Goal: Information Seeking & Learning: Learn about a topic

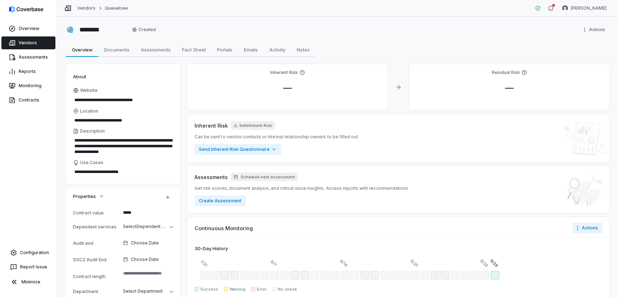
click at [32, 43] on link "Vendors" at bounding box center [28, 42] width 54 height 13
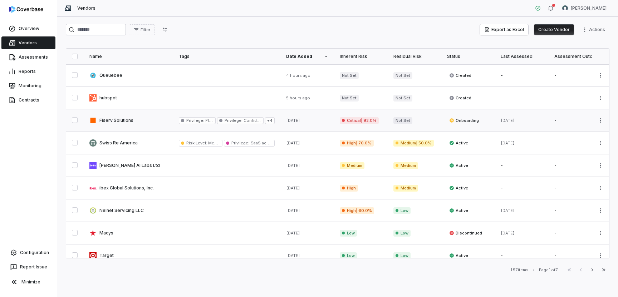
click at [123, 118] on link at bounding box center [128, 120] width 89 height 22
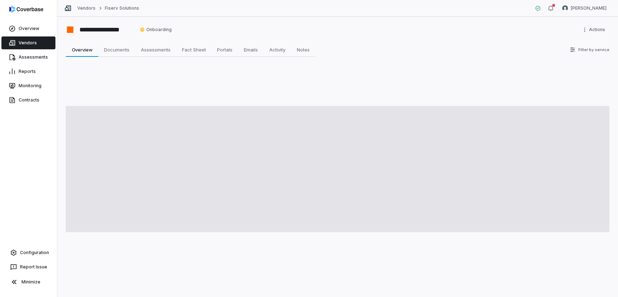
type textarea "*"
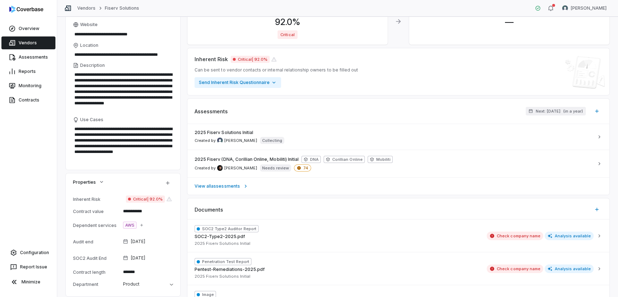
scroll to position [85, 0]
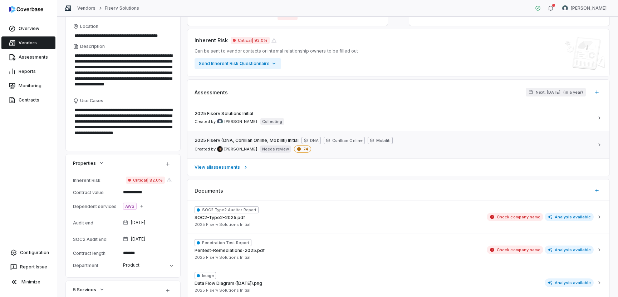
click at [263, 142] on span "2025 Fiserv (DNA, Corillian Online, Mobiliti) Initial" at bounding box center [246, 141] width 104 height 6
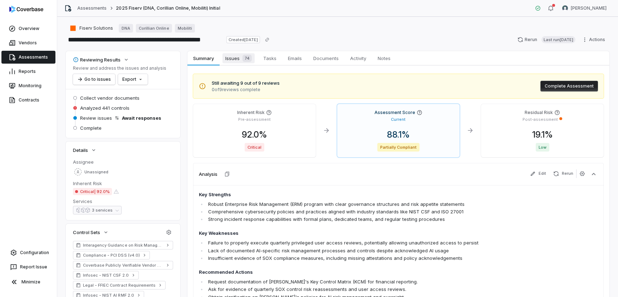
click at [237, 55] on span "Issues 74" at bounding box center [238, 58] width 32 height 10
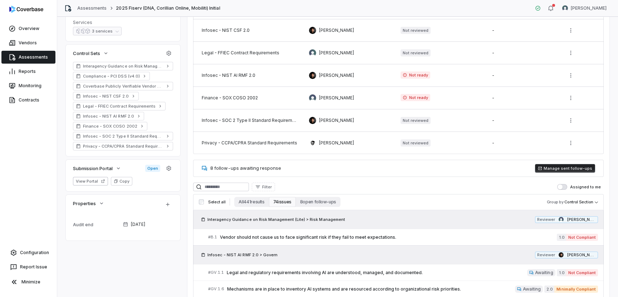
scroll to position [254, 0]
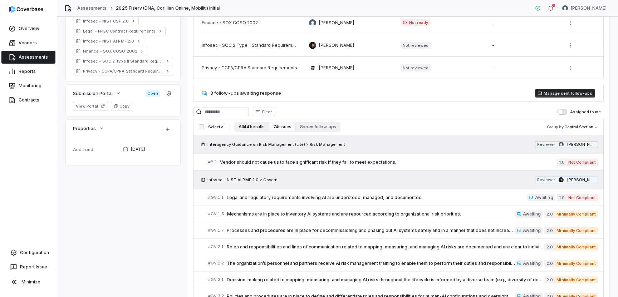
click at [249, 128] on button "All 441 results" at bounding box center [251, 127] width 34 height 10
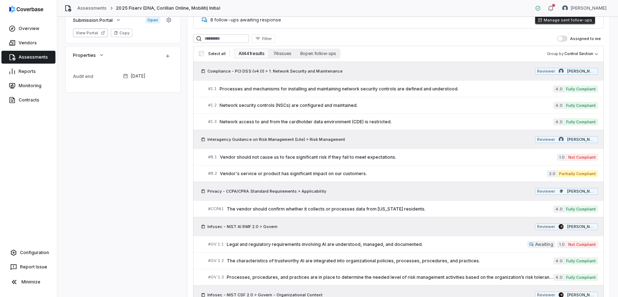
scroll to position [362, 0]
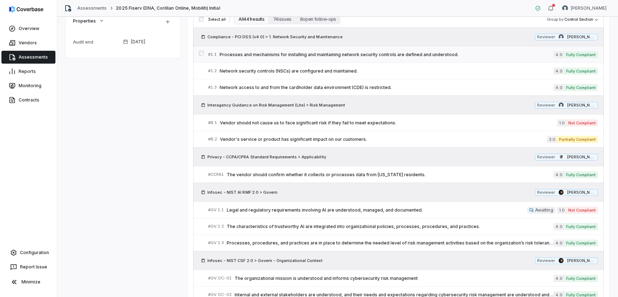
click at [297, 54] on span "Processes and mechanisms for installing and maintaining network security contro…" at bounding box center [385, 55] width 333 height 6
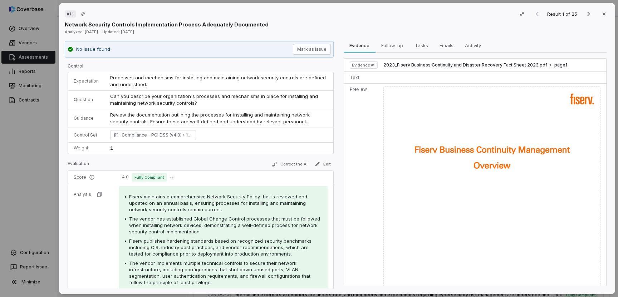
click at [143, 84] on span "Processes and mechanisms for installing and maintaining network security contro…" at bounding box center [218, 81] width 217 height 13
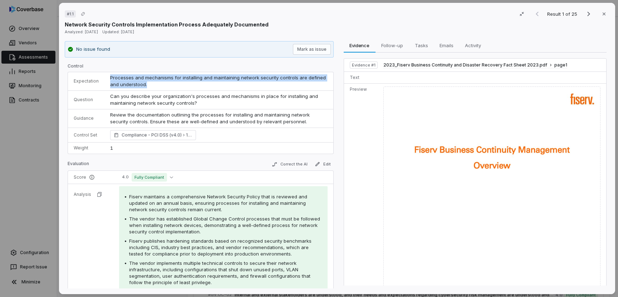
click at [143, 84] on span "Processes and mechanisms for installing and maintaining network security contro…" at bounding box center [218, 81] width 217 height 13
click at [212, 74] on td "Processes and mechanisms for installing and maintaining network security contro…" at bounding box center [218, 81] width 229 height 19
drag, startPoint x: 209, startPoint y: 79, endPoint x: 292, endPoint y: 79, distance: 82.2
click at [292, 79] on span "Processes and mechanisms for installing and maintaining network security contro…" at bounding box center [218, 81] width 217 height 13
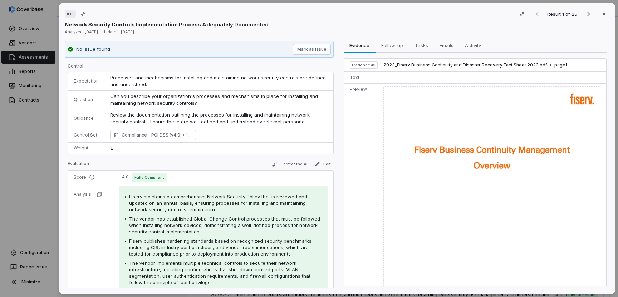
click at [203, 116] on p "Review the documentation outlining the processes for installing and maintaining…" at bounding box center [218, 118] width 217 height 14
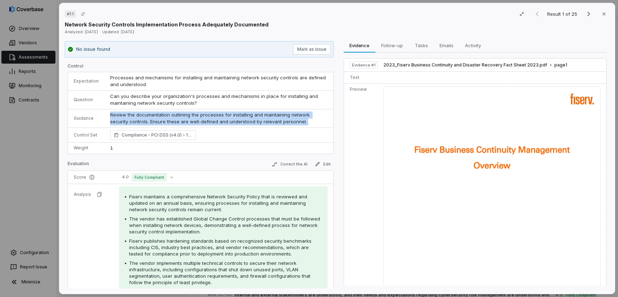
click at [203, 116] on p "Review the documentation outlining the processes for installing and maintaining…" at bounding box center [218, 118] width 217 height 14
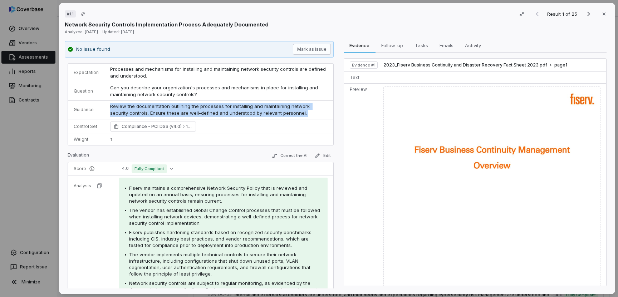
click at [204, 111] on p "Review the documentation outlining the processes for installing and maintaining…" at bounding box center [218, 110] width 217 height 14
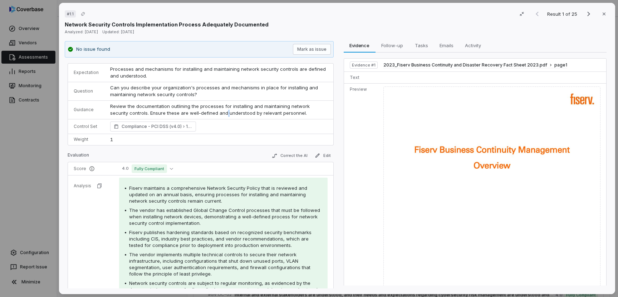
click at [204, 111] on p "Review the documentation outlining the processes for installing and maintaining…" at bounding box center [218, 110] width 217 height 14
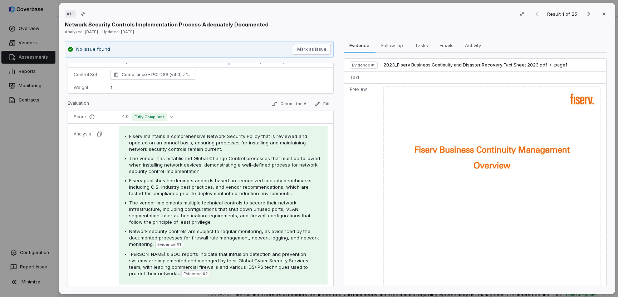
scroll to position [64, 0]
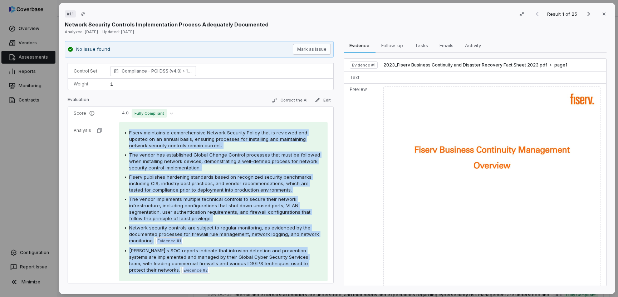
drag, startPoint x: 129, startPoint y: 132, endPoint x: 213, endPoint y: 274, distance: 165.3
click at [213, 274] on div "Fiserv maintains a comprehensive Network Security Policy that is reviewed and u…" at bounding box center [223, 201] width 208 height 159
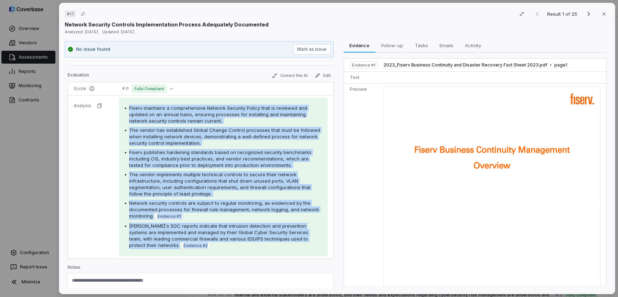
scroll to position [104, 0]
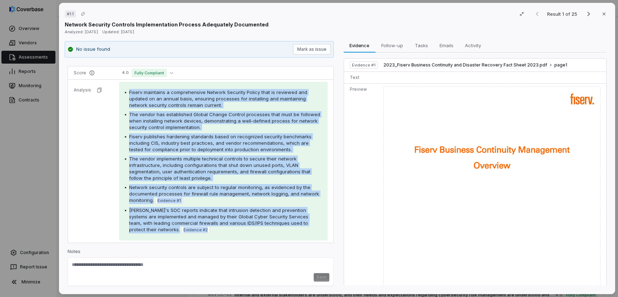
click at [187, 132] on div "Fiserv maintains a comprehensive Network Security Policy that is reviewed and u…" at bounding box center [223, 161] width 197 height 144
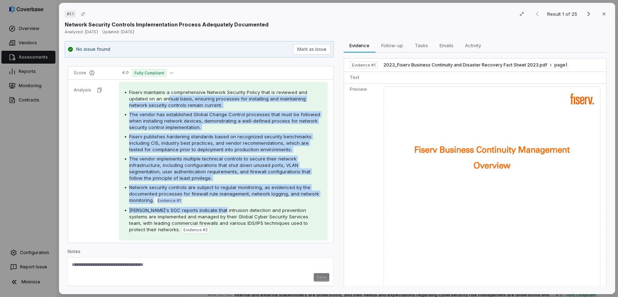
drag, startPoint x: 168, startPoint y: 96, endPoint x: 215, endPoint y: 212, distance: 125.0
click at [215, 212] on div "Fiserv maintains a comprehensive Network Security Policy that is reviewed and u…" at bounding box center [223, 161] width 197 height 144
click at [215, 212] on span "Fiserv's SOC reports indicate that intrusion detection and prevention systems a…" at bounding box center [218, 219] width 179 height 25
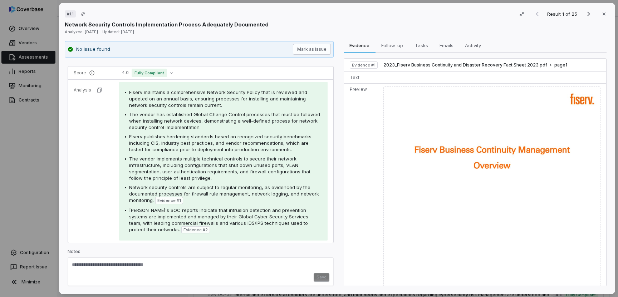
click at [237, 183] on div "Fiserv maintains a comprehensive Network Security Policy that is reviewed and u…" at bounding box center [223, 161] width 197 height 144
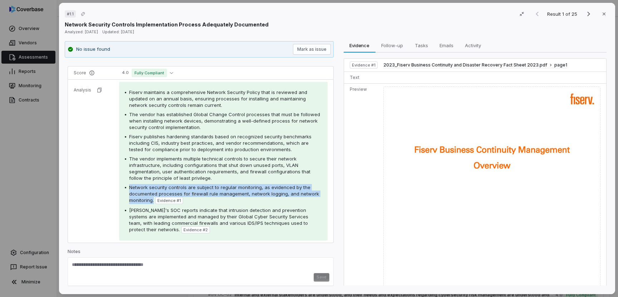
click at [237, 183] on div "Fiserv maintains a comprehensive Network Security Policy that is reviewed and u…" at bounding box center [223, 161] width 197 height 144
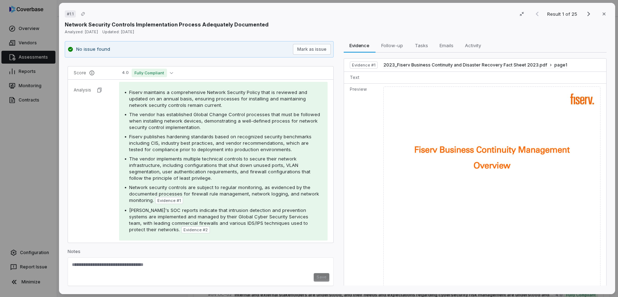
click at [232, 214] on span "Fiserv's SOC reports indicate that intrusion detection and prevention systems a…" at bounding box center [218, 219] width 179 height 25
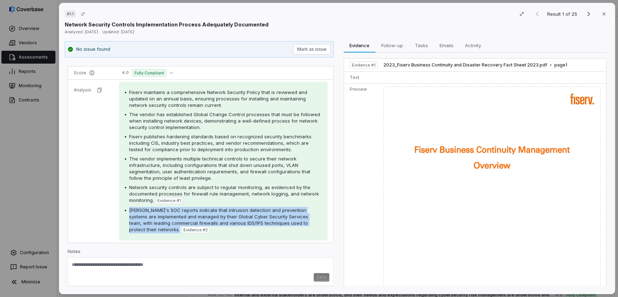
click at [232, 214] on span "Fiserv's SOC reports indicate that intrusion detection and prevention systems a…" at bounding box center [218, 219] width 179 height 25
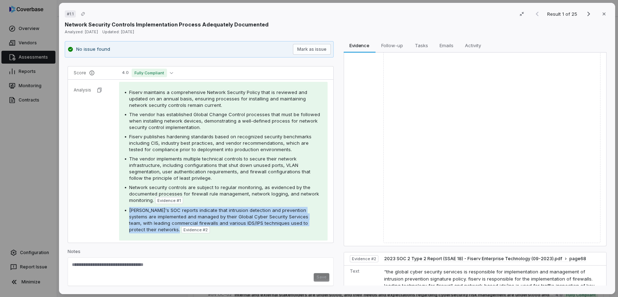
scroll to position [248, 0]
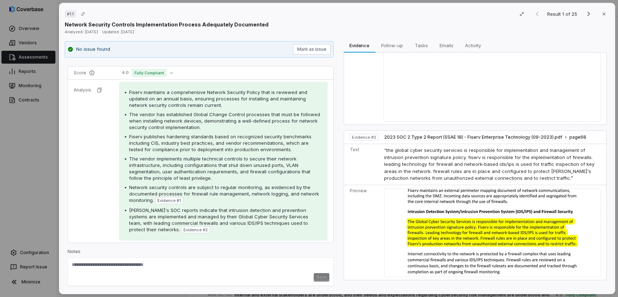
click at [33, 130] on div "# 1.1 Result 1 of 25 Close Network Security Controls Implementation Process Ade…" at bounding box center [309, 148] width 618 height 297
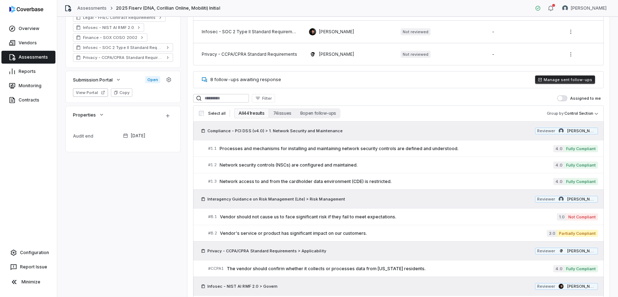
scroll to position [214, 0]
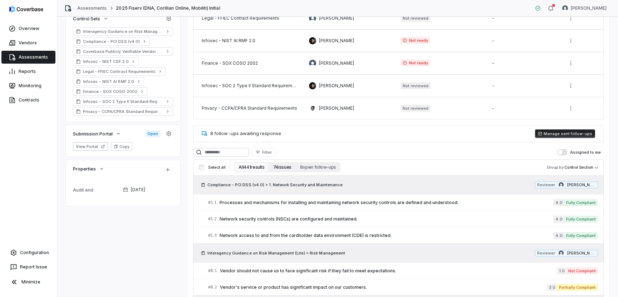
click at [276, 165] on button "74 issues" at bounding box center [282, 167] width 27 height 10
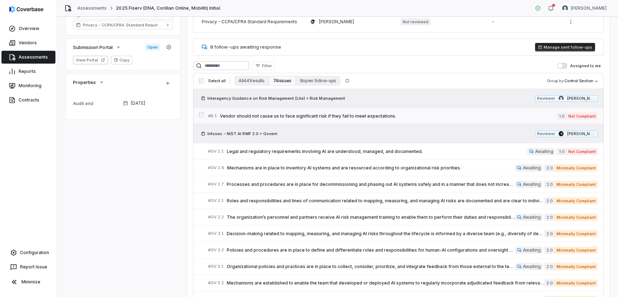
scroll to position [333, 0]
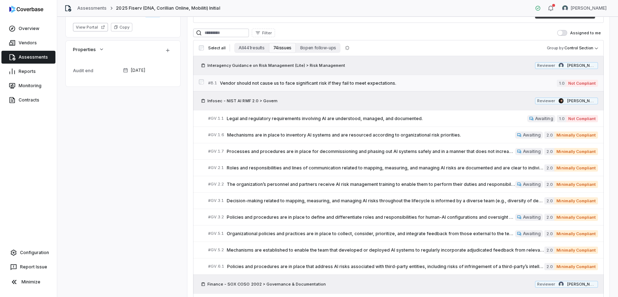
click at [335, 85] on span "Vendor should not cause us to face significant risk if they fail to meet expect…" at bounding box center [388, 83] width 337 height 6
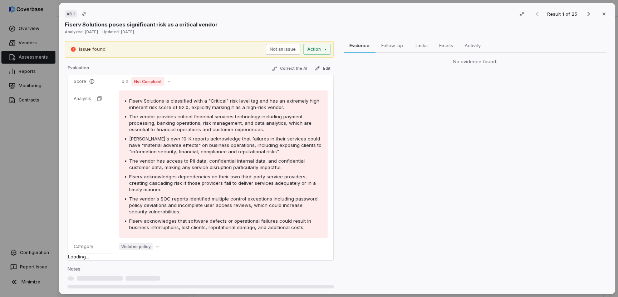
scroll to position [74, 0]
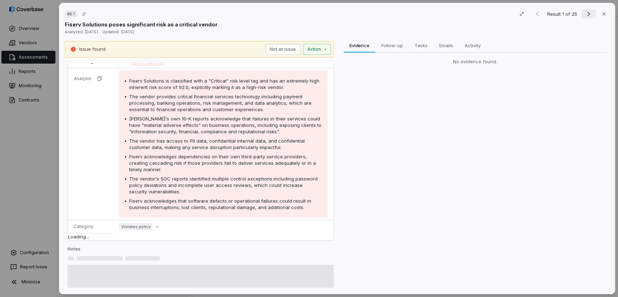
click at [589, 14] on icon "Next result" at bounding box center [588, 14] width 3 height 5
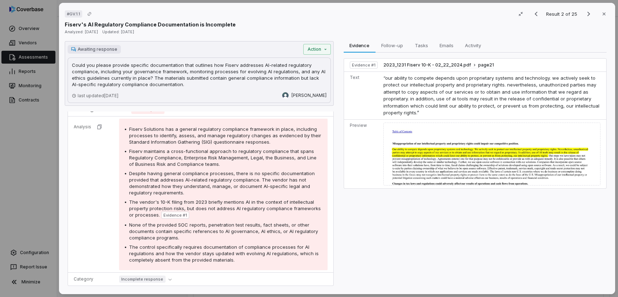
scroll to position [103, 0]
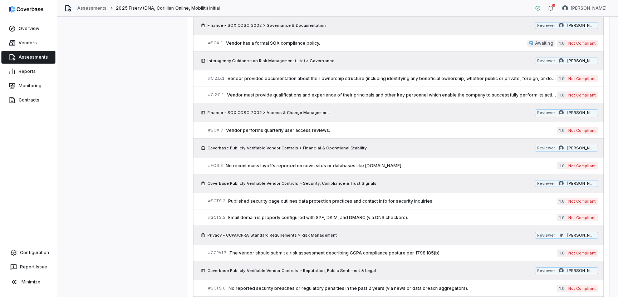
scroll to position [611, 0]
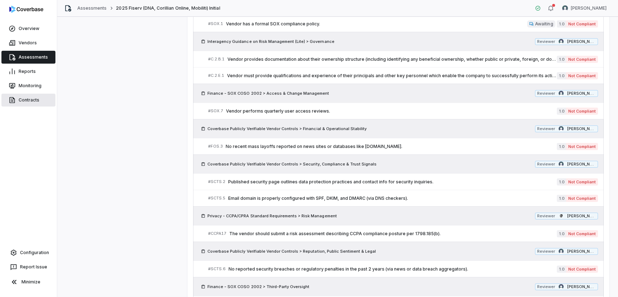
click at [37, 101] on link "Contracts" at bounding box center [28, 100] width 54 height 13
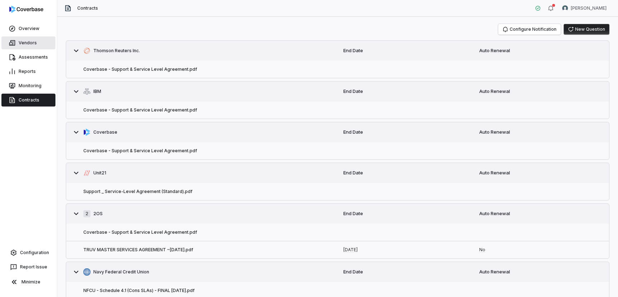
click at [29, 42] on link "Vendors" at bounding box center [28, 42] width 54 height 13
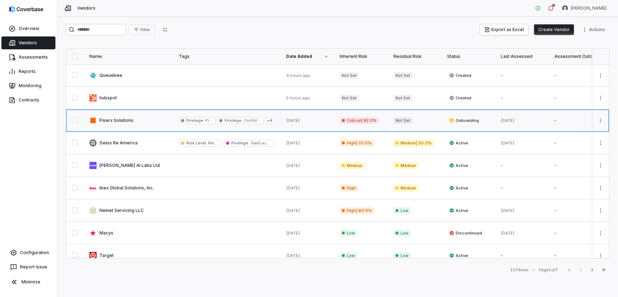
click at [147, 125] on link at bounding box center [128, 120] width 89 height 22
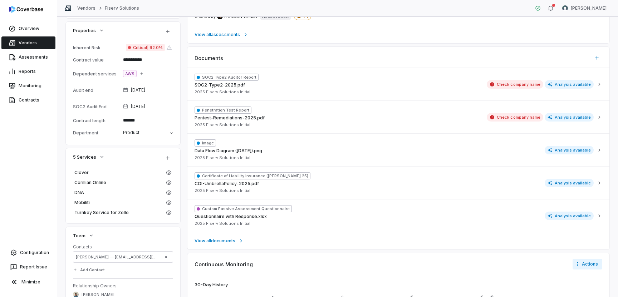
scroll to position [361, 0]
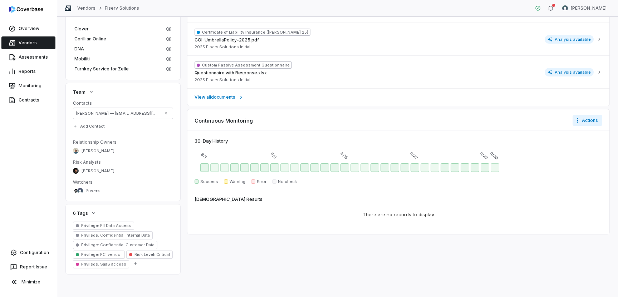
click at [426, 216] on div "There are no records to display" at bounding box center [398, 215] width 89 height 24
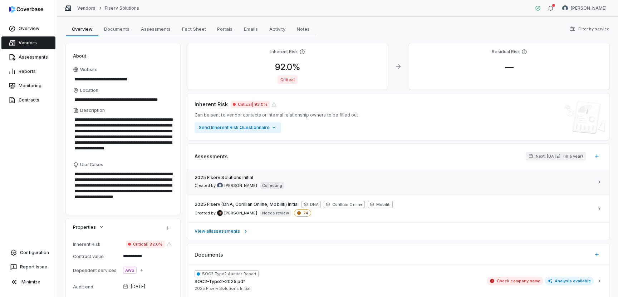
scroll to position [0, 0]
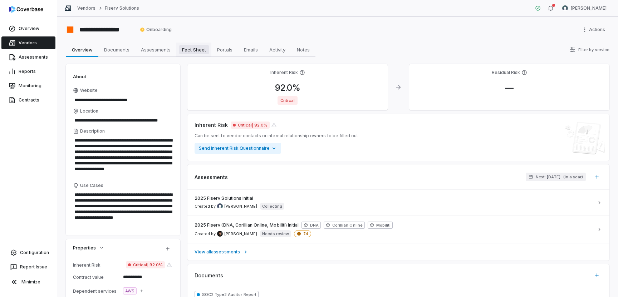
click at [197, 49] on span "Fact Sheet" at bounding box center [194, 49] width 30 height 9
type textarea "*"
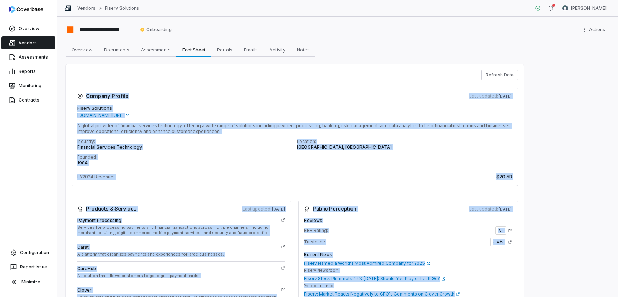
click at [273, 159] on div "Founded: 1984" at bounding box center [184, 159] width 215 height 11
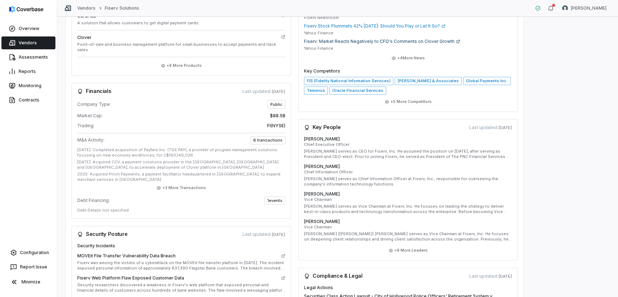
scroll to position [253, 0]
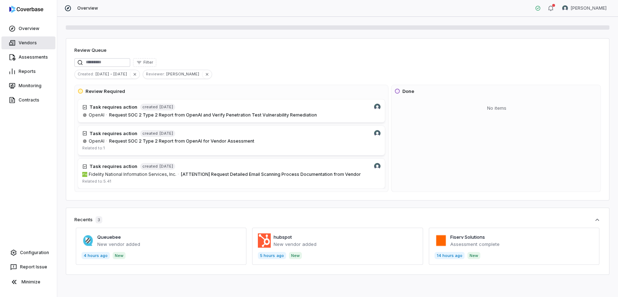
click at [29, 45] on link "Vendors" at bounding box center [28, 42] width 54 height 13
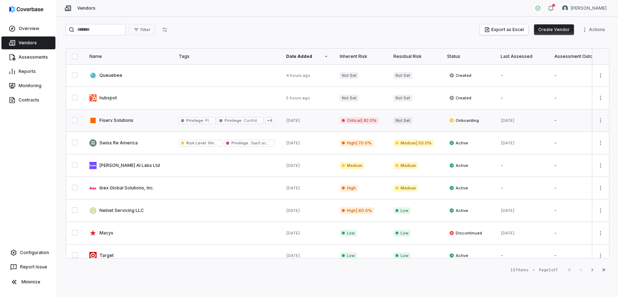
click at [121, 128] on link at bounding box center [128, 120] width 89 height 22
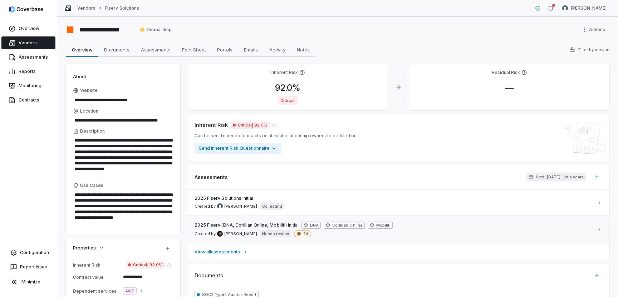
click at [322, 231] on div "2025 Fiserv (DNA, Corillian Online, Mobiliti) Initial DNA Corillian Online Mobi…" at bounding box center [393, 230] width 399 height 16
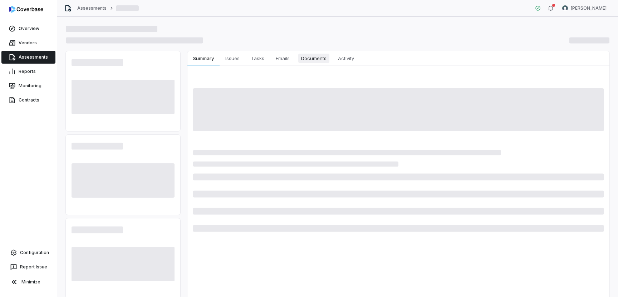
click at [312, 59] on span "Documents" at bounding box center [313, 58] width 31 height 9
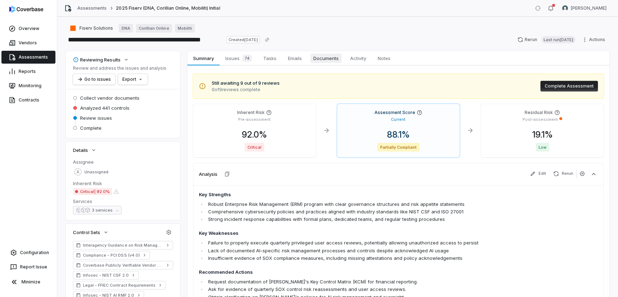
click at [326, 60] on span "Documents" at bounding box center [325, 58] width 31 height 9
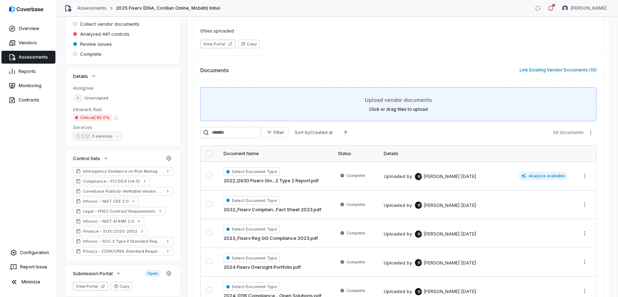
scroll to position [128, 0]
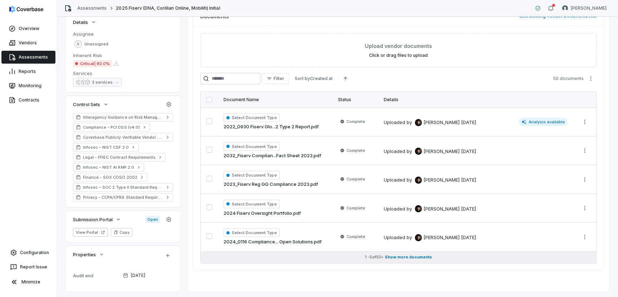
click at [421, 256] on span "Show more documents" at bounding box center [408, 256] width 47 height 5
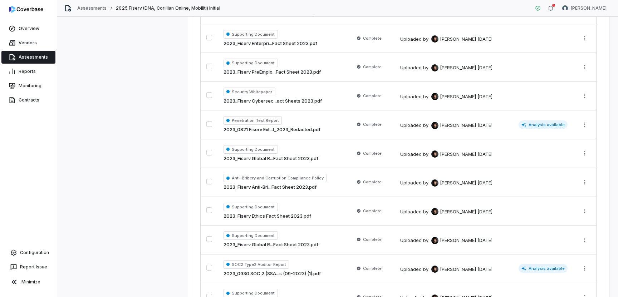
scroll to position [687, 0]
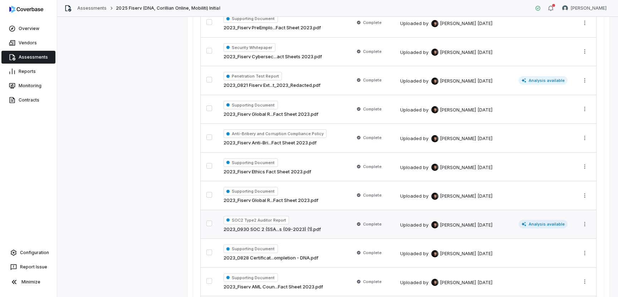
click at [310, 224] on div "SOC2 Type2 Auditor Report 2023_0930 SOC 2 (SSA...s (09-2023) (1).pdf" at bounding box center [282, 224] width 119 height 17
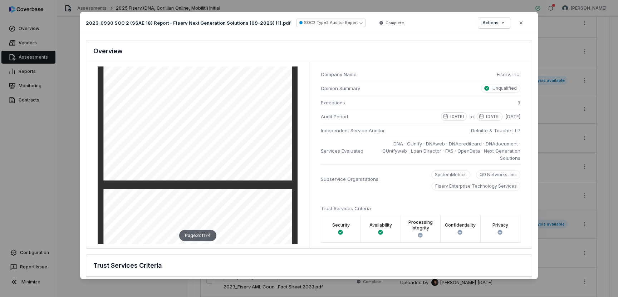
scroll to position [655, 0]
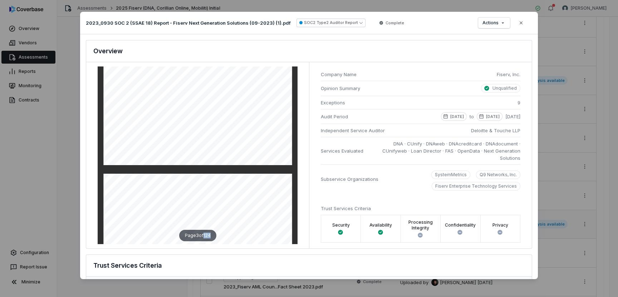
drag, startPoint x: 204, startPoint y: 237, endPoint x: 215, endPoint y: 237, distance: 11.4
click at [215, 237] on div "Page 3 of 124" at bounding box center [197, 235] width 37 height 11
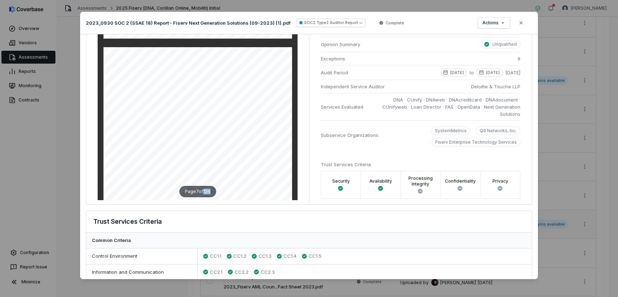
scroll to position [0, 0]
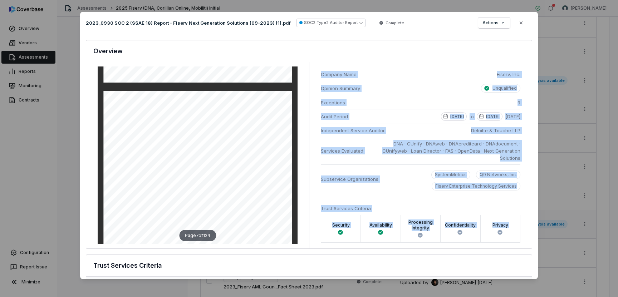
drag, startPoint x: 320, startPoint y: 73, endPoint x: 512, endPoint y: 251, distance: 261.7
click at [512, 251] on div "SOC2 Type 2 Analysis Document: 2023_0930 SOC 2 (SSAE 18) Report - Fiserv Next G…" at bounding box center [308, 156] width 457 height 245
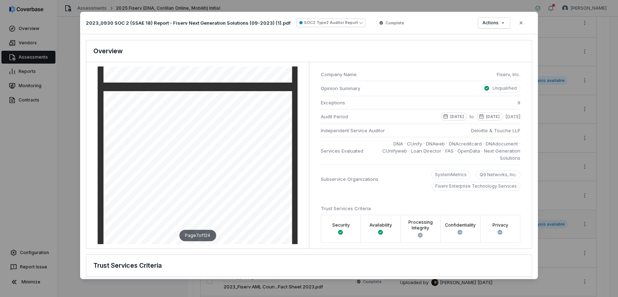
click at [504, 74] on span "Fiserv, Inc." at bounding box center [508, 74] width 24 height 7
click at [332, 89] on span "Opinion Summary" at bounding box center [344, 88] width 46 height 7
drag, startPoint x: 332, startPoint y: 89, endPoint x: 354, endPoint y: 88, distance: 22.2
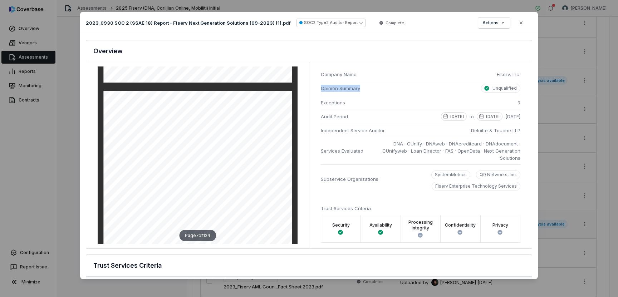
click at [354, 88] on span "Opinion Summary" at bounding box center [344, 88] width 46 height 7
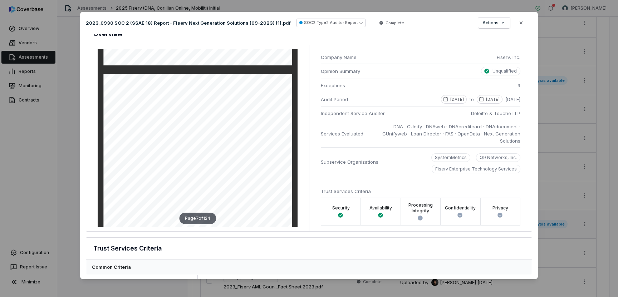
scroll to position [18, 0]
click at [341, 86] on span "Exceptions" at bounding box center [333, 84] width 24 height 7
click at [334, 103] on li "Audit Period [DATE] to [DATE] [DATE]" at bounding box center [420, 98] width 199 height 15
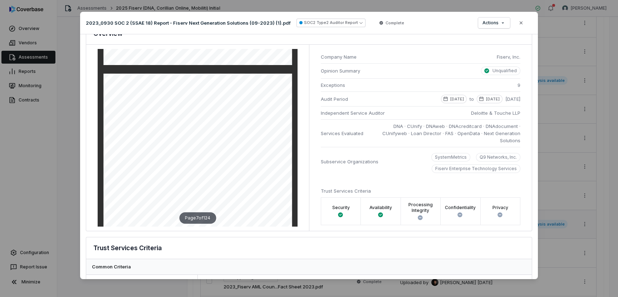
click at [334, 103] on li "Audit Period [DATE] to [DATE] [DATE]" at bounding box center [420, 98] width 199 height 15
click at [337, 114] on span "Independent Service Auditor" at bounding box center [353, 112] width 64 height 7
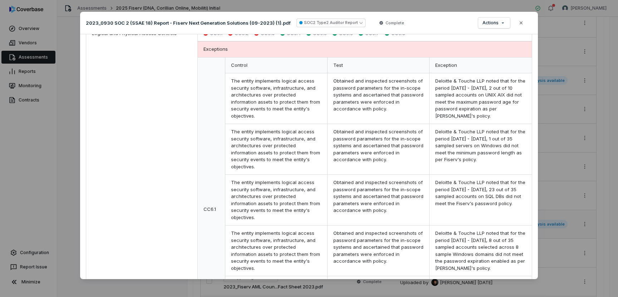
scroll to position [366, 0]
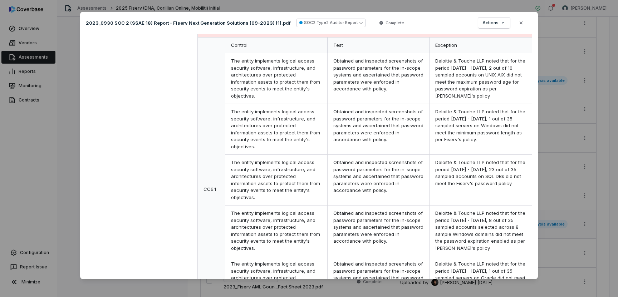
click at [453, 84] on div "Deloitte & Touche LLP noted that for the period [DATE] - [DATE], 2 out of 10 sa…" at bounding box center [480, 78] width 102 height 51
click at [460, 133] on div "Deloitte & Touche LLP noted that for the period [DATE] - [DATE], 1 out of 35 sa…" at bounding box center [480, 129] width 102 height 51
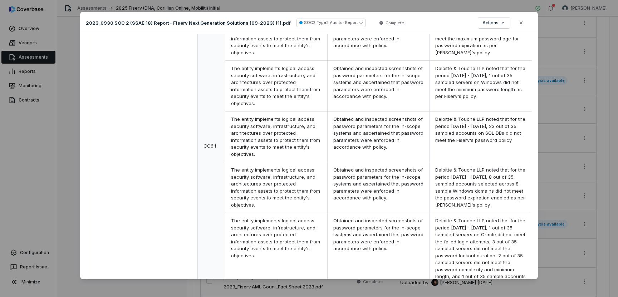
scroll to position [417, 0]
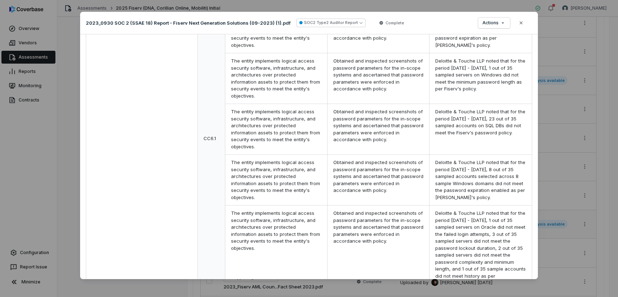
click at [460, 133] on div "Deloitte & Touche LLP noted that for the period [DATE] - [DATE], 23 out of 35 s…" at bounding box center [480, 129] width 102 height 51
click at [460, 159] on div "Deloitte & Touche LLP noted that for the period [DATE] - [DATE], 8 out of 35 sa…" at bounding box center [480, 180] width 102 height 51
click at [464, 205] on div "Deloitte & Touche LLP noted that for the period [DATE] - [DATE], 1 out of 35 sa…" at bounding box center [480, 247] width 102 height 85
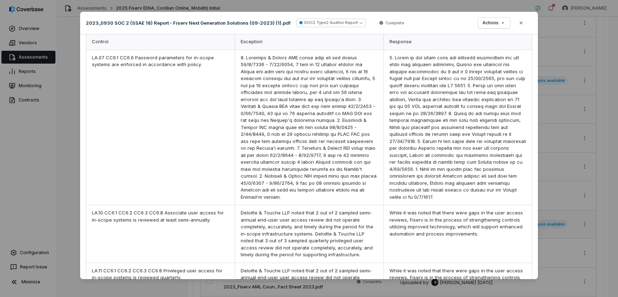
scroll to position [1067, 0]
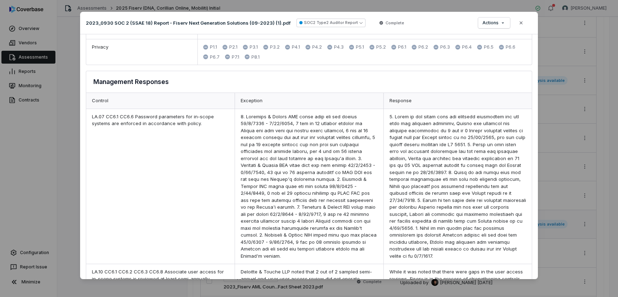
click at [448, 172] on div at bounding box center [457, 186] width 148 height 155
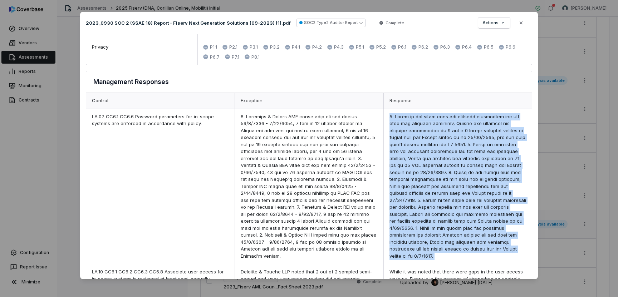
click at [448, 172] on div at bounding box center [457, 186] width 148 height 155
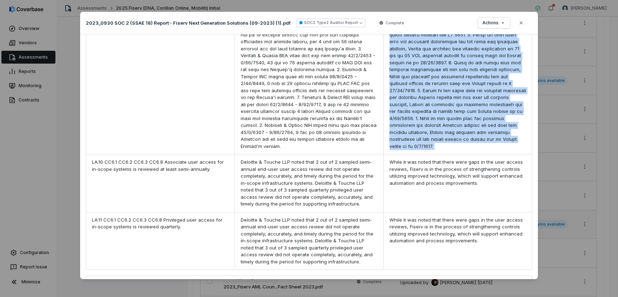
scroll to position [1189, 0]
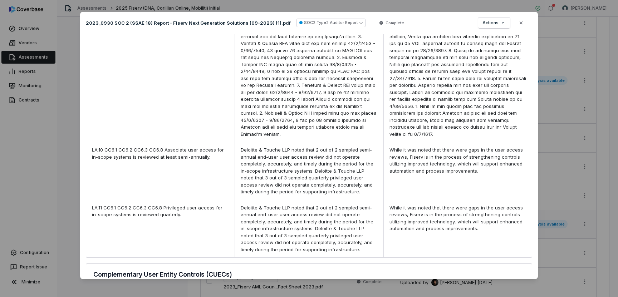
click at [448, 172] on div "While it was noted that there were gaps in the user access reviews, Fiserv is i…" at bounding box center [457, 171] width 148 height 58
click at [452, 214] on div "While it was noted that there were gaps in the user access reviews, Fiserv is i…" at bounding box center [457, 229] width 148 height 58
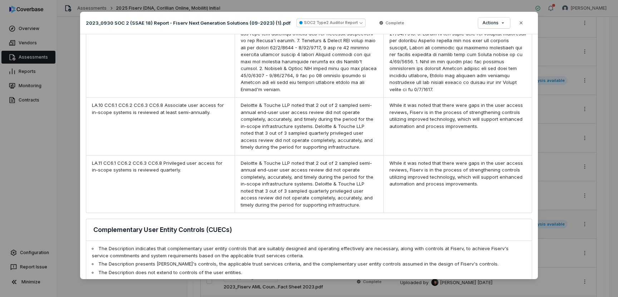
scroll to position [1211, 0]
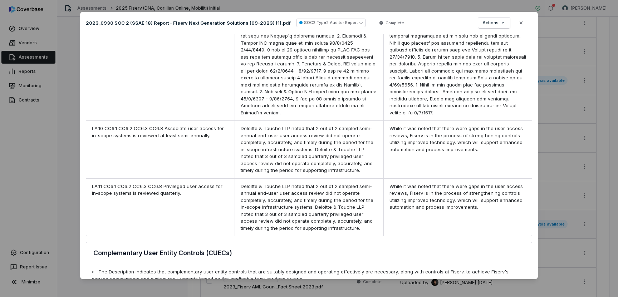
click at [449, 86] on div at bounding box center [457, 43] width 148 height 155
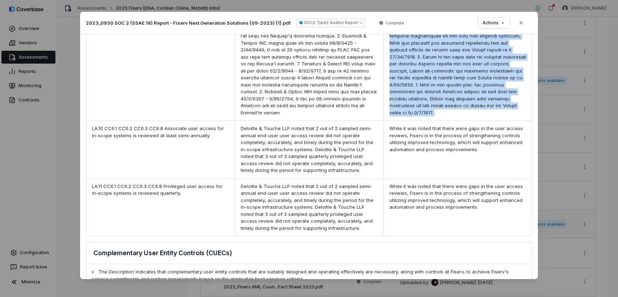
click at [449, 86] on div at bounding box center [457, 43] width 148 height 155
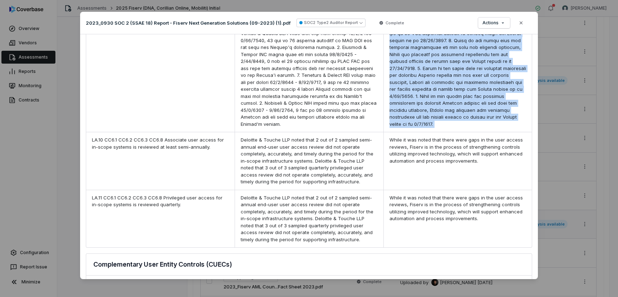
scroll to position [1176, 0]
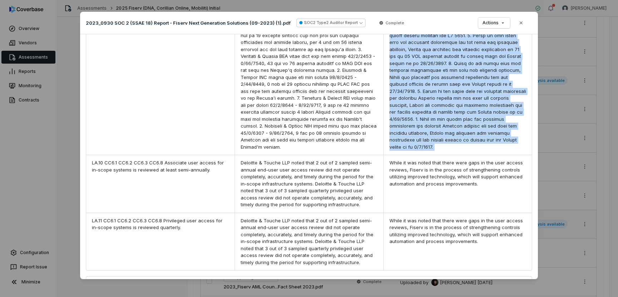
click at [449, 86] on div at bounding box center [457, 77] width 148 height 155
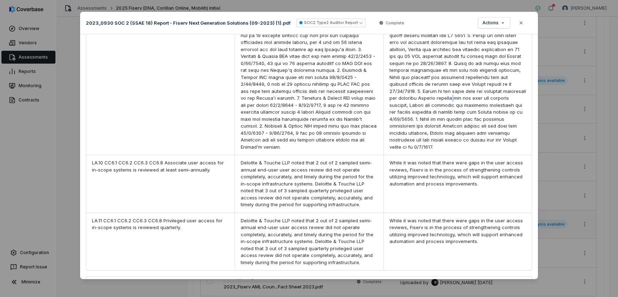
click at [449, 86] on div at bounding box center [457, 77] width 148 height 155
click at [326, 155] on div "Deloitte & Touche LLP noted that 2 out of 2 sampled semi-annual end-user user a…" at bounding box center [308, 184] width 148 height 58
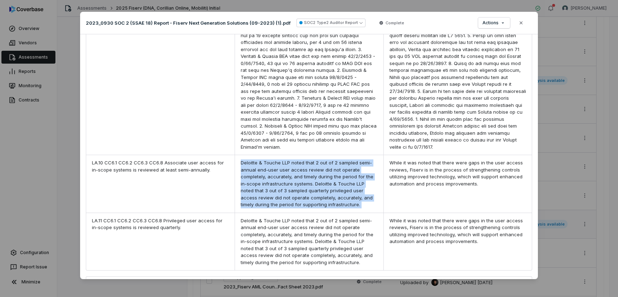
click at [326, 155] on div "Deloitte & Touche LLP noted that 2 out of 2 sampled semi-annual end-user user a…" at bounding box center [308, 184] width 148 height 58
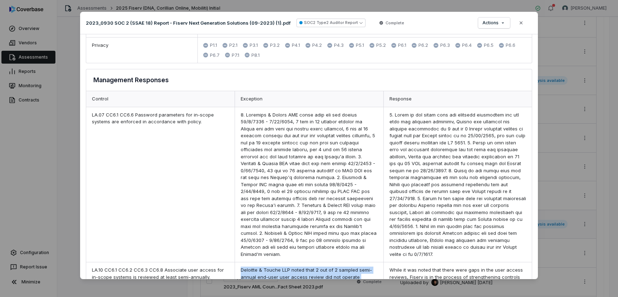
scroll to position [1057, 0]
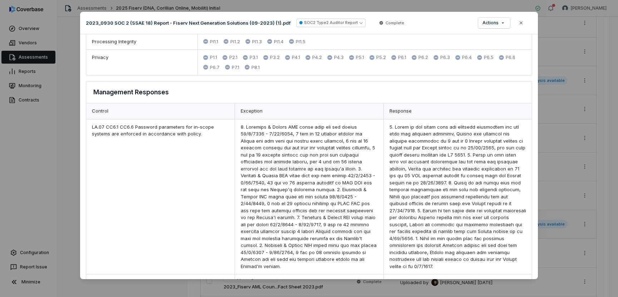
click at [304, 179] on div at bounding box center [308, 196] width 148 height 155
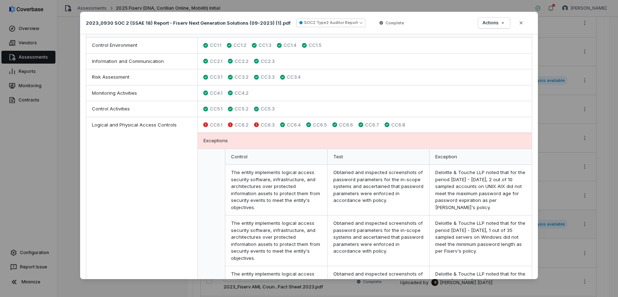
scroll to position [250, 0]
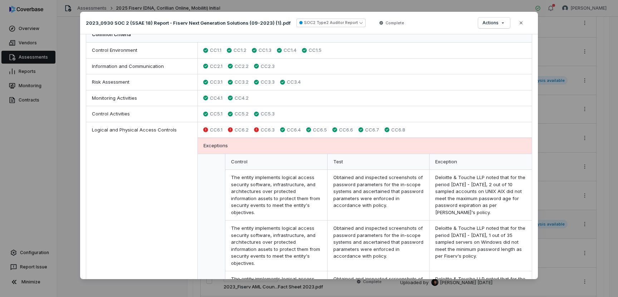
click at [155, 67] on div "Information and Communication" at bounding box center [141, 67] width 111 height 16
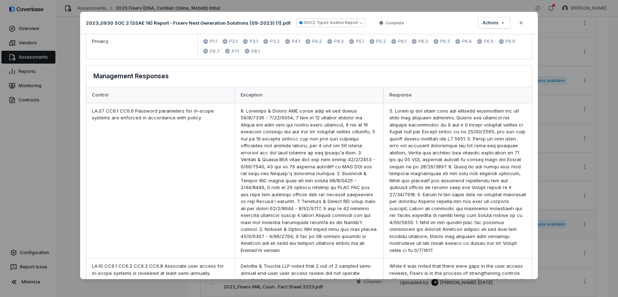
scroll to position [1076, 0]
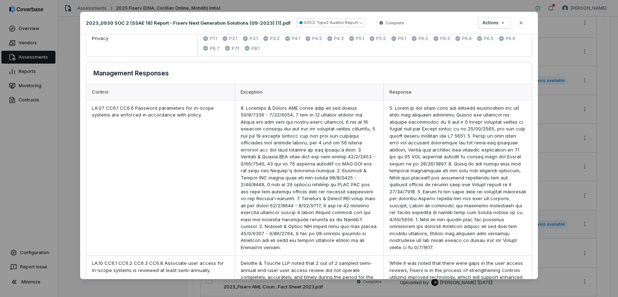
click at [151, 68] on h3 "Management Responses" at bounding box center [130, 73] width 75 height 10
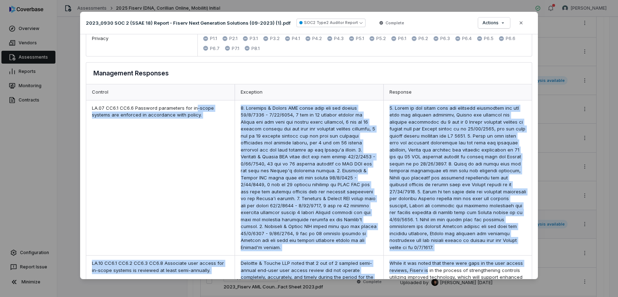
drag, startPoint x: 193, startPoint y: 93, endPoint x: 427, endPoint y: 257, distance: 285.7
click at [427, 257] on div "Control Exception Response LA.07 CC6.1 CC6.6 Password parameters for in-scope s…" at bounding box center [308, 227] width 445 height 286
click at [427, 257] on div "While it was noted that there were gaps in the user access reviews, Fiserv is i…" at bounding box center [457, 285] width 148 height 58
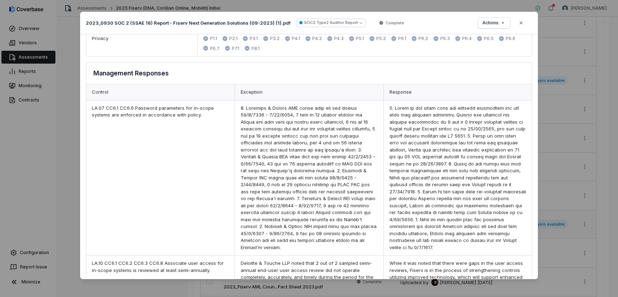
click at [425, 202] on div at bounding box center [457, 177] width 148 height 155
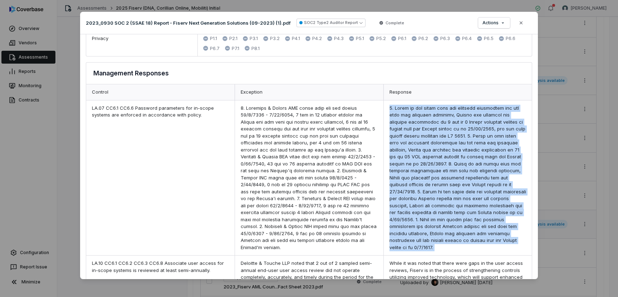
click at [425, 202] on div at bounding box center [457, 177] width 148 height 155
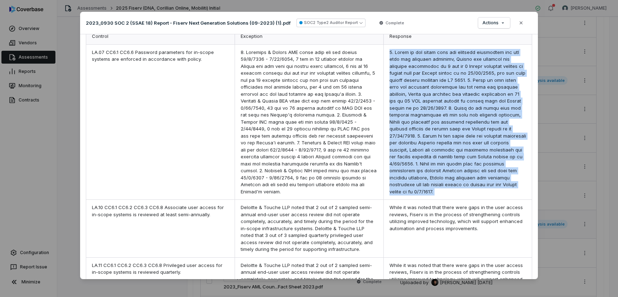
scroll to position [1134, 0]
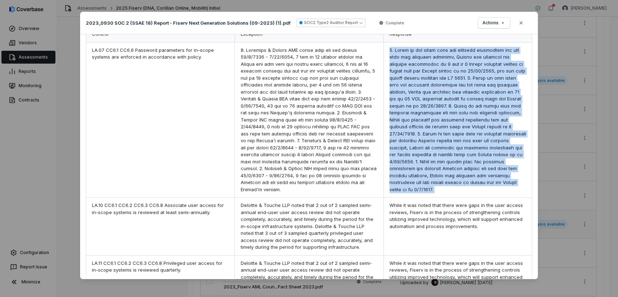
click at [396, 153] on div at bounding box center [457, 120] width 148 height 155
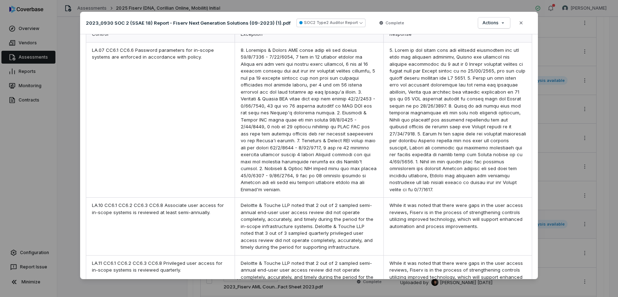
click at [333, 142] on div at bounding box center [308, 120] width 148 height 155
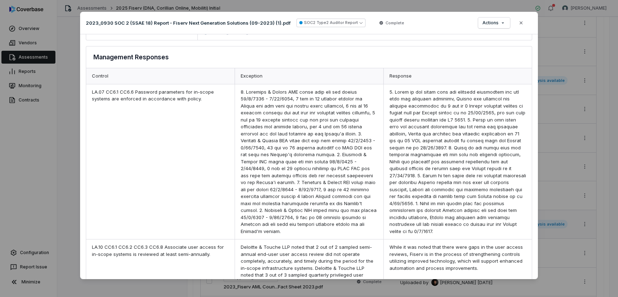
scroll to position [1092, 0]
